Goal: Navigation & Orientation: Find specific page/section

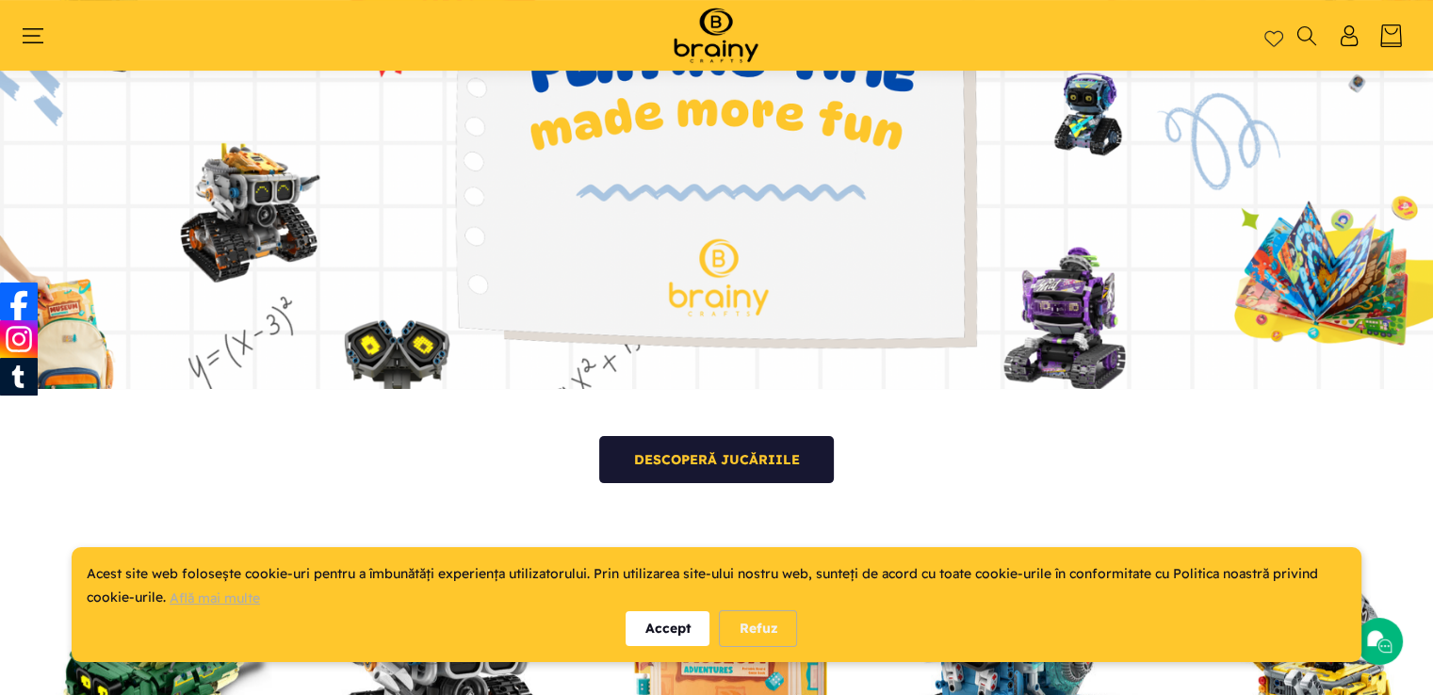
scroll to position [407, 0]
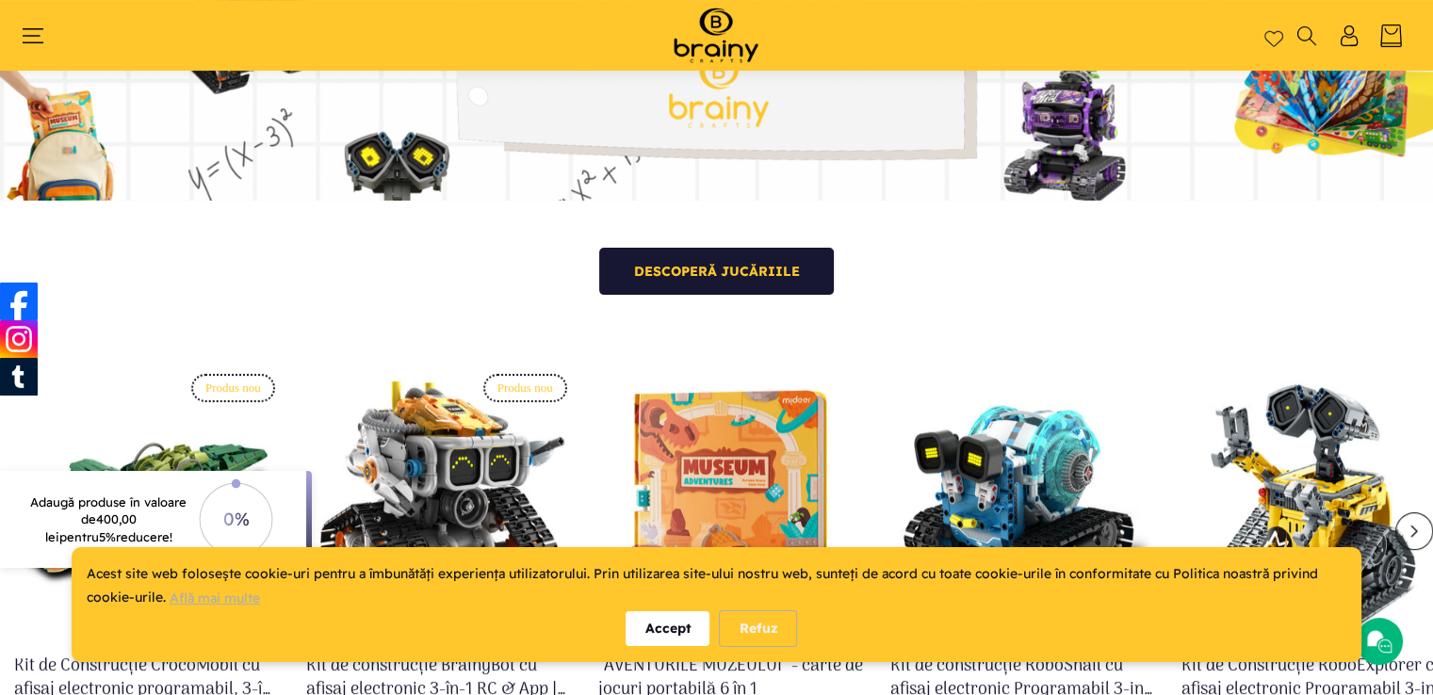
click at [773, 632] on div "Refuz" at bounding box center [758, 628] width 78 height 37
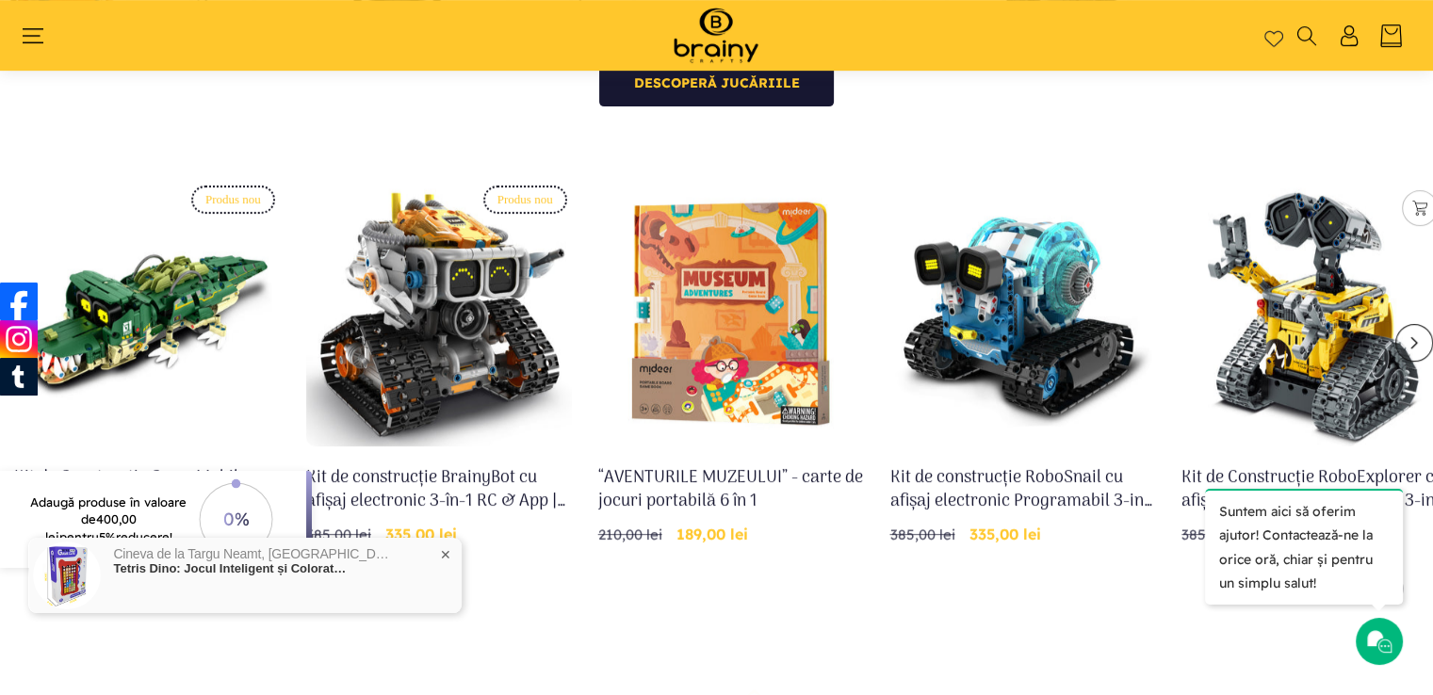
scroll to position [689, 0]
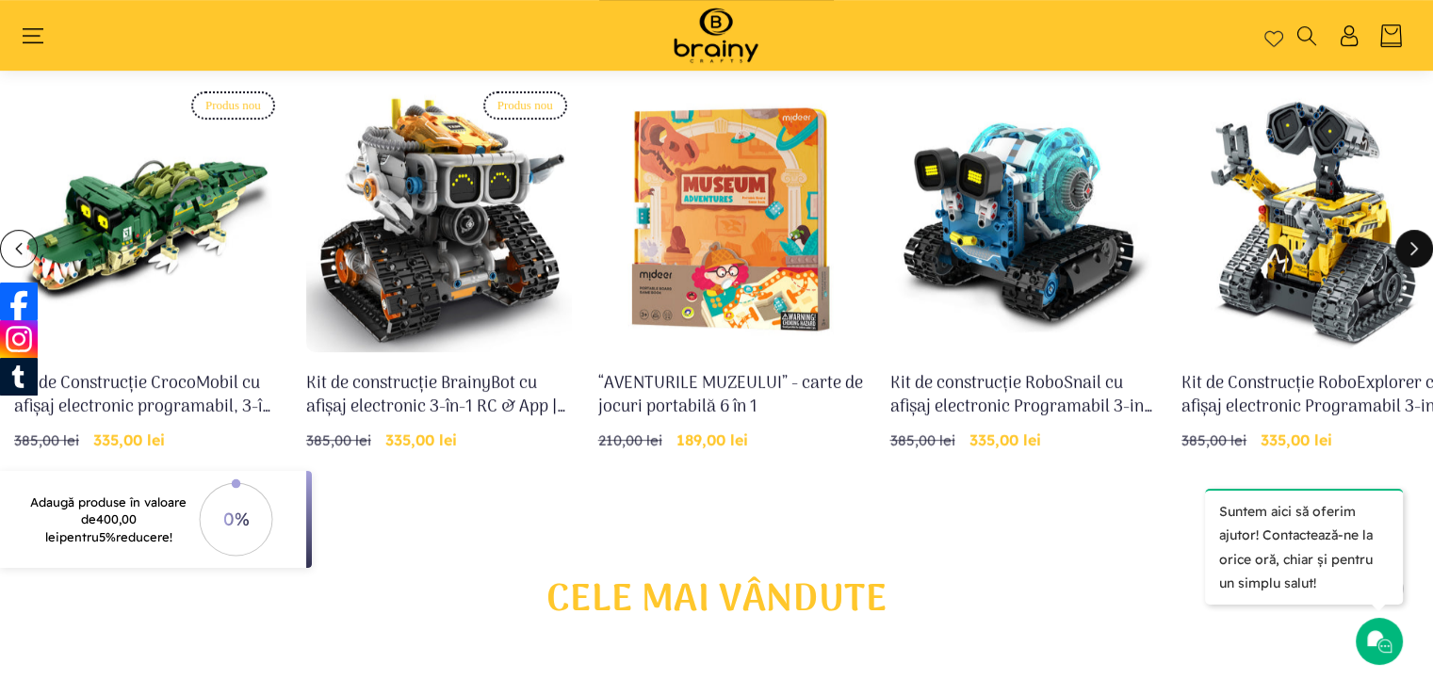
click at [1412, 249] on icon "Glisare la dreapta" at bounding box center [1413, 249] width 14 height 14
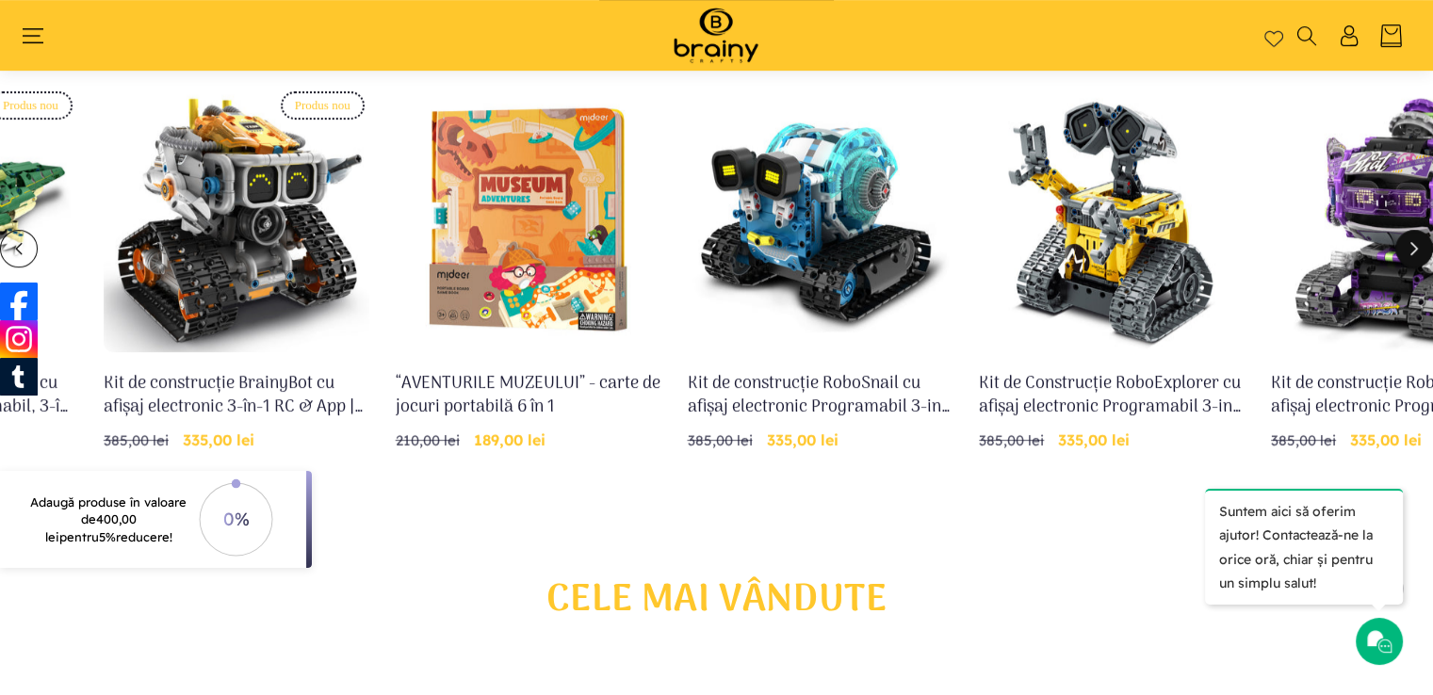
scroll to position [0, 291]
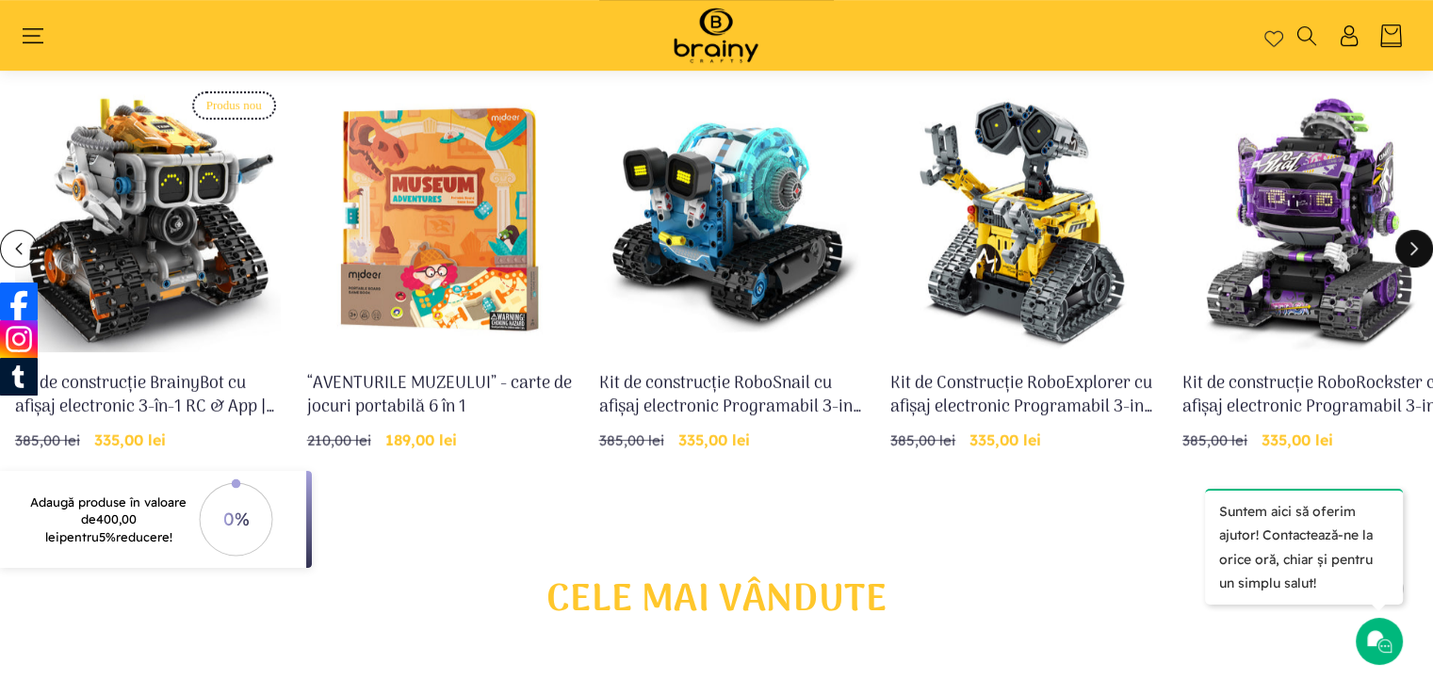
click at [1412, 249] on icon "Glisare la dreapta" at bounding box center [1413, 249] width 14 height 14
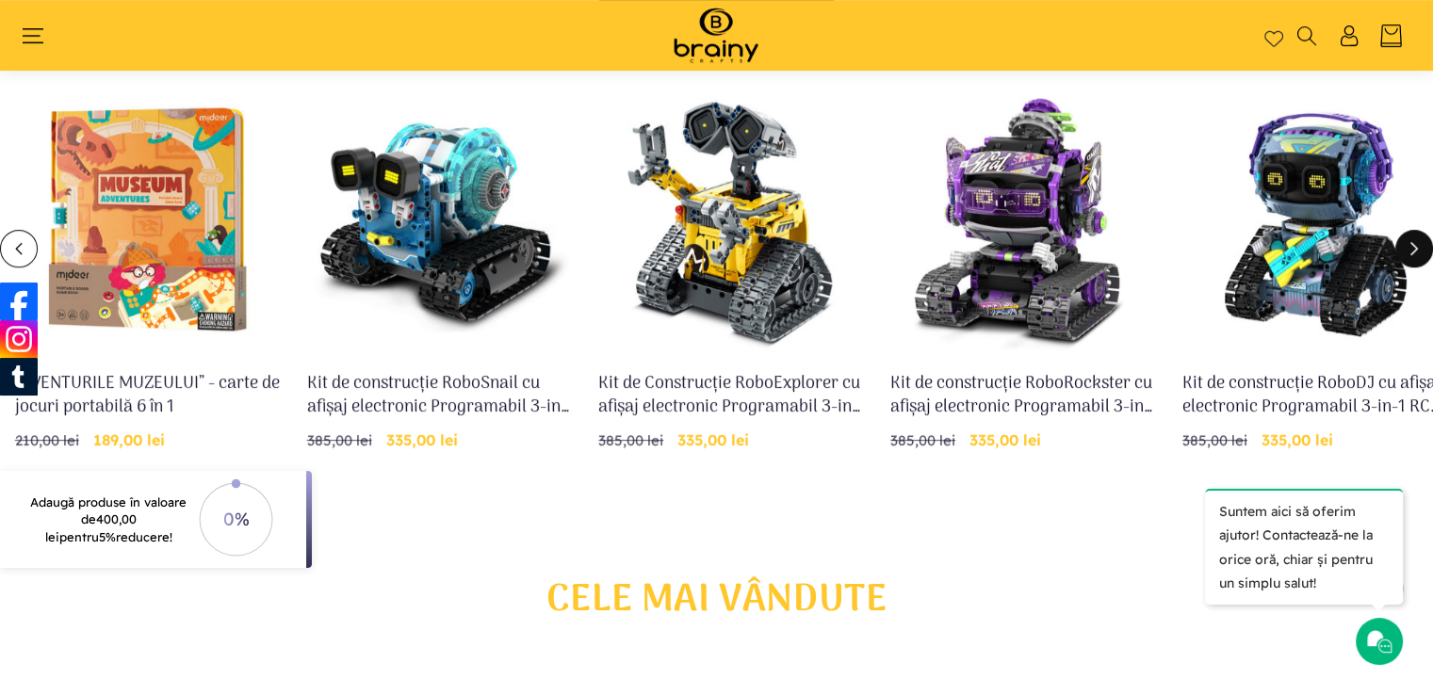
click at [1412, 249] on icon "Glisare la dreapta" at bounding box center [1413, 249] width 14 height 14
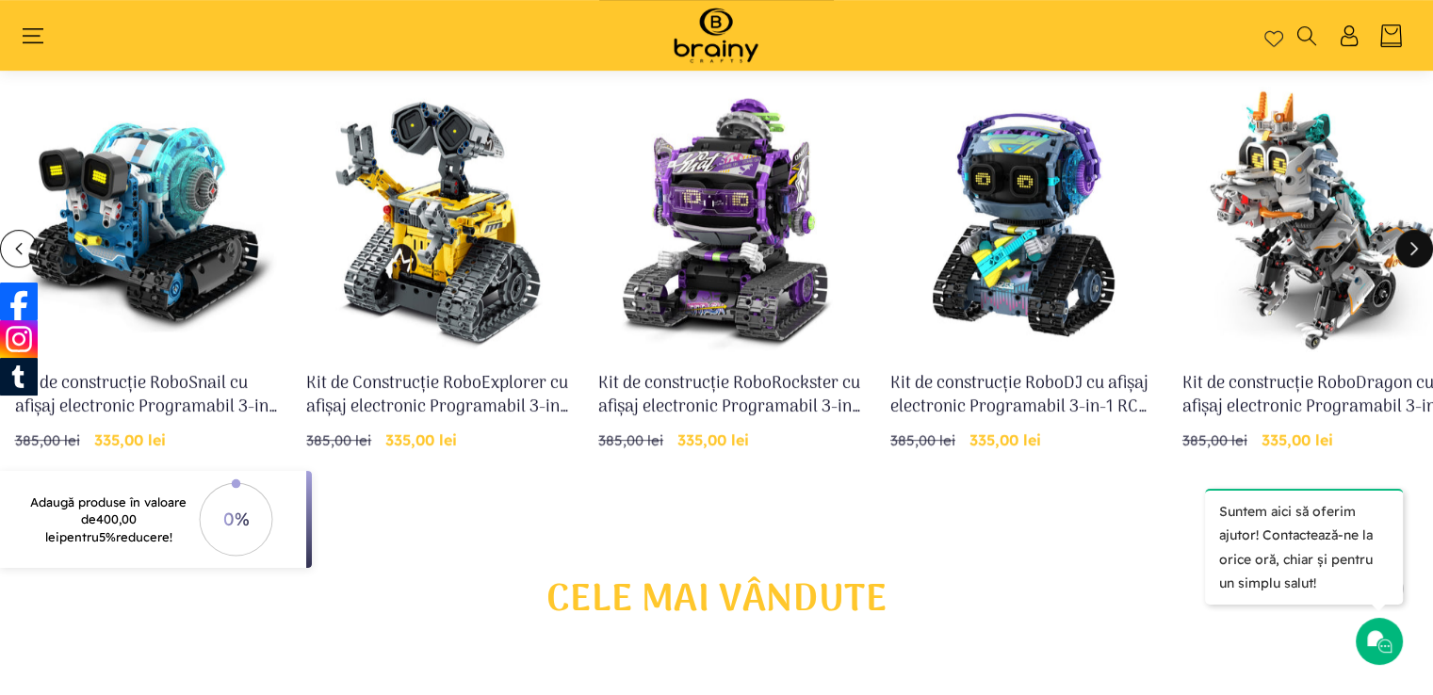
click at [1412, 249] on icon "Glisare la dreapta" at bounding box center [1413, 249] width 14 height 14
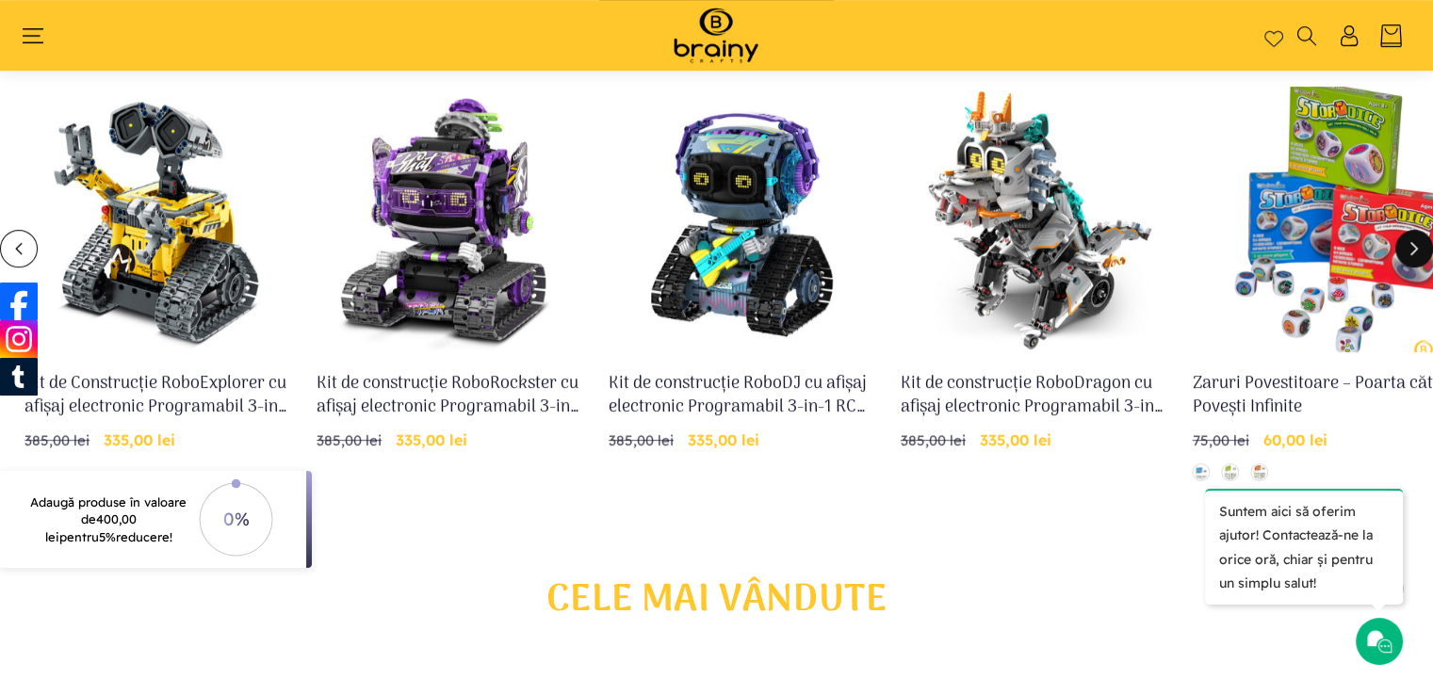
scroll to position [0, 1167]
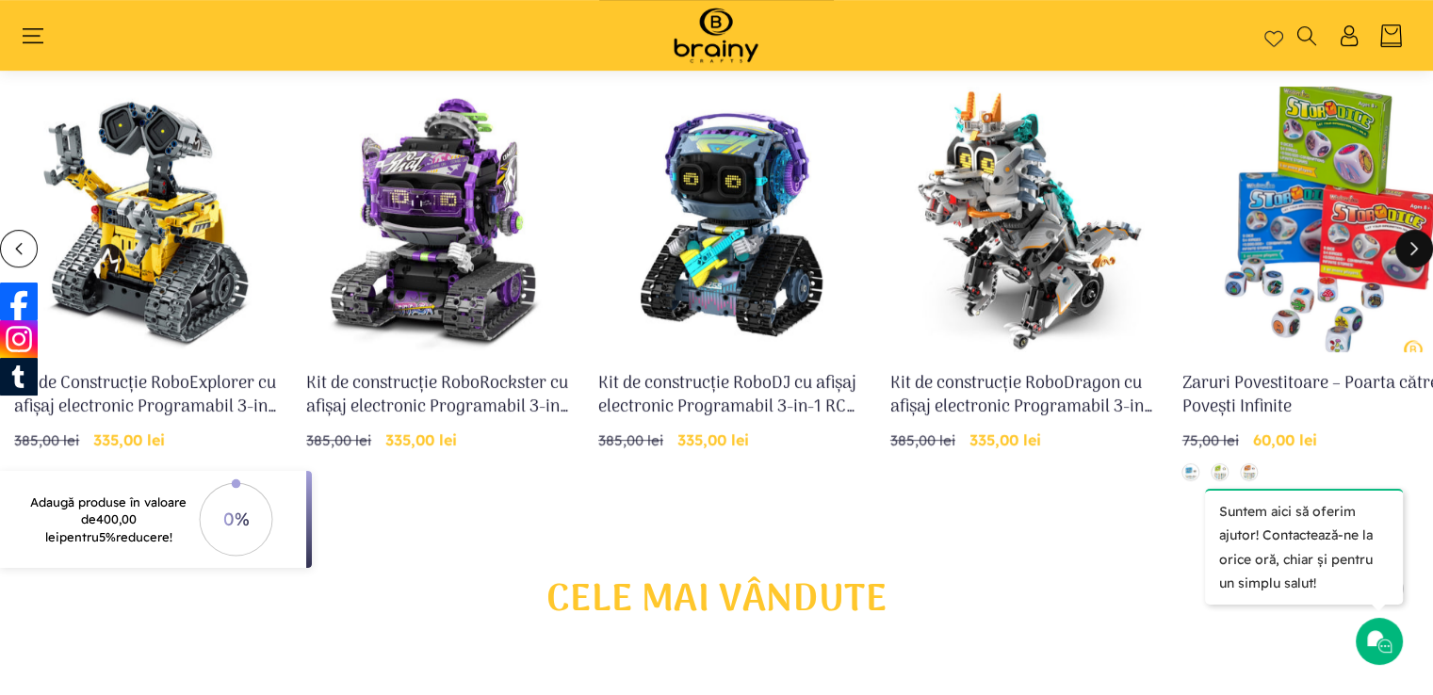
click at [1412, 249] on icon "Glisare la dreapta" at bounding box center [1413, 249] width 14 height 14
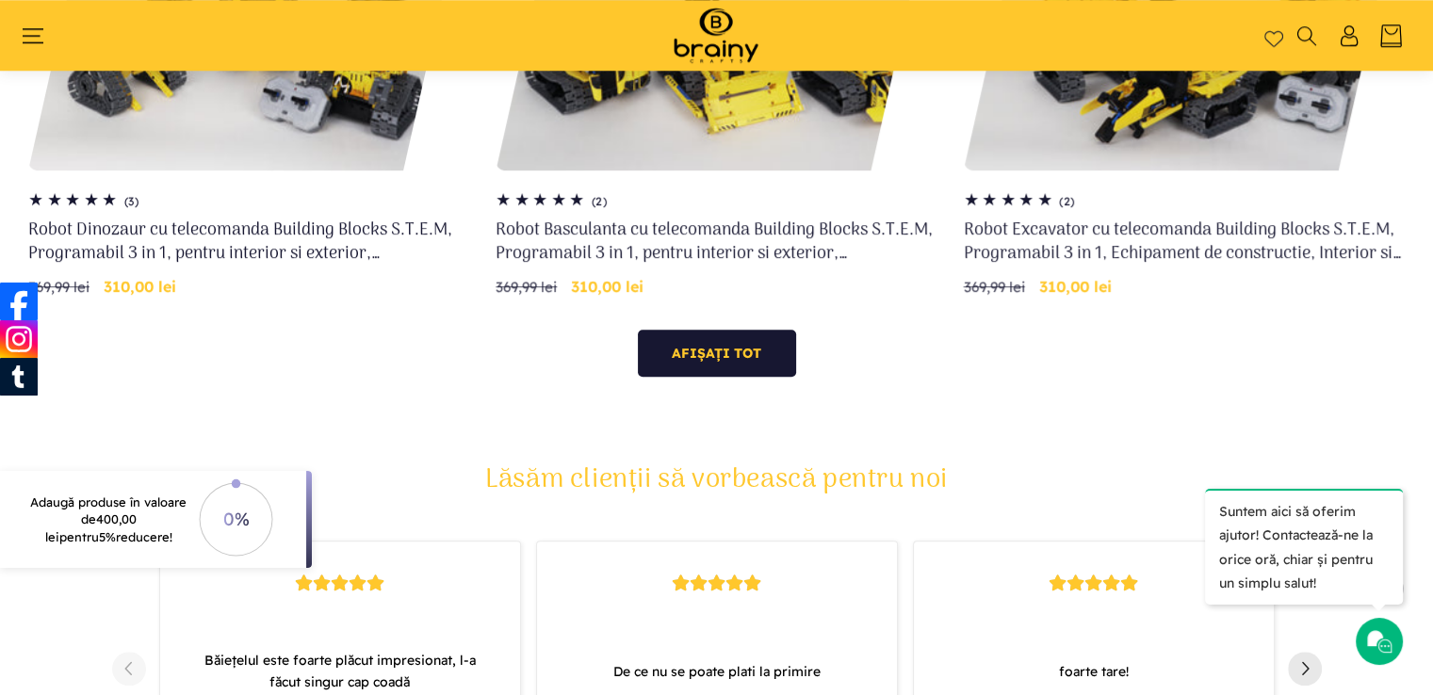
scroll to position [1631, 0]
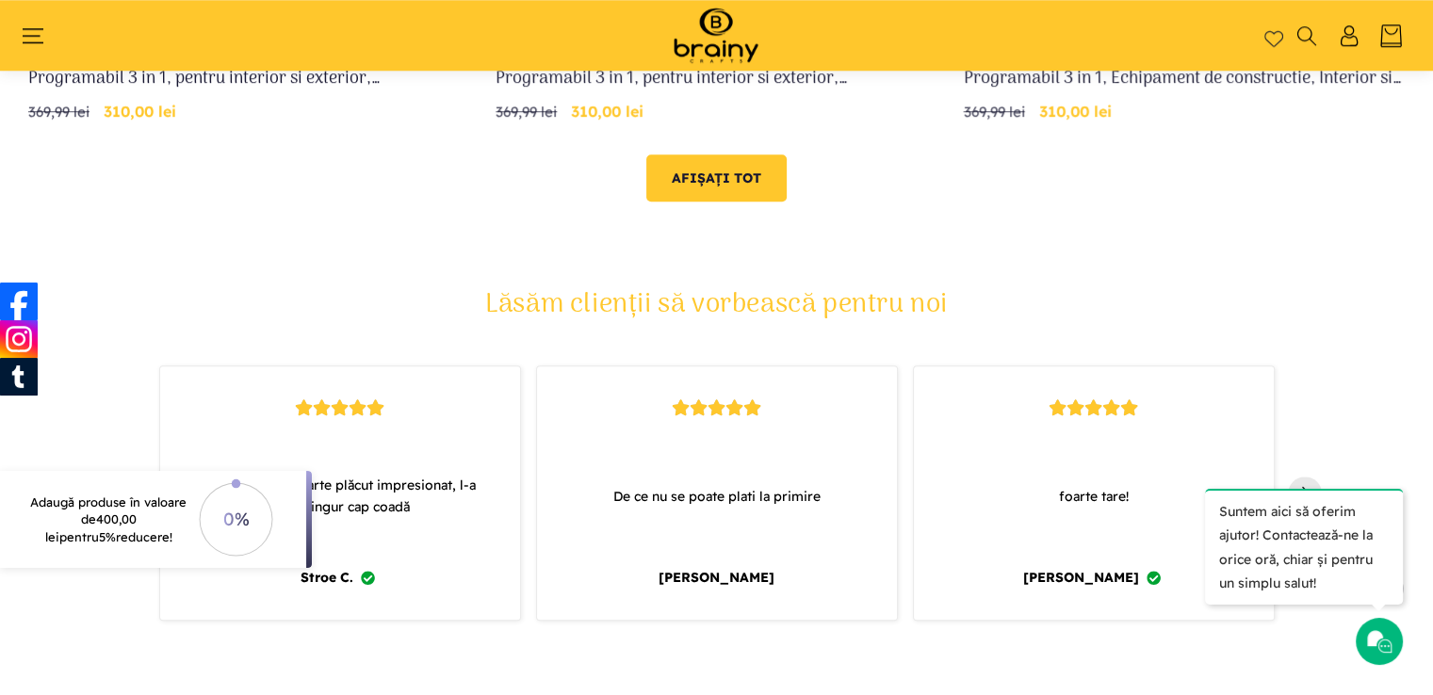
click at [700, 183] on link "Afișați tot" at bounding box center [716, 177] width 140 height 47
